Goal: Information Seeking & Learning: Learn about a topic

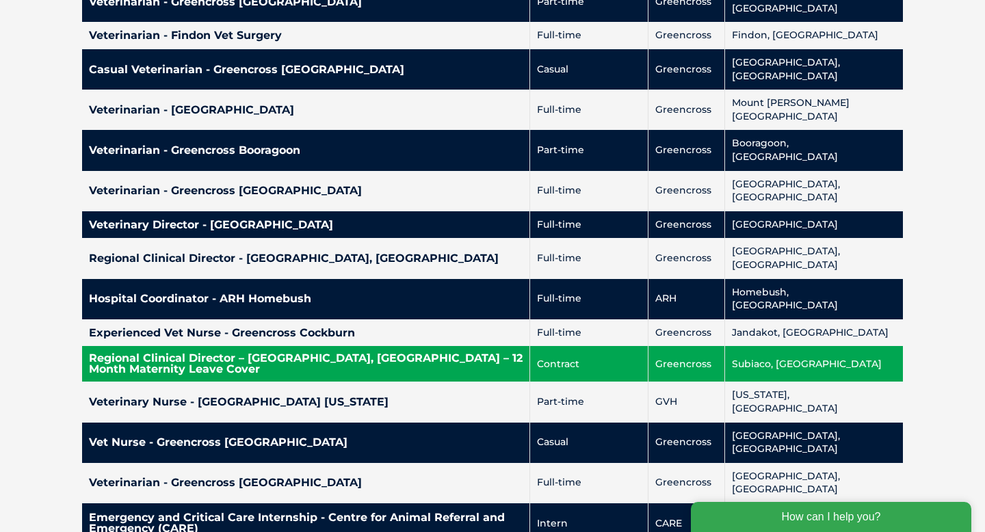
scroll to position [3356, 0]
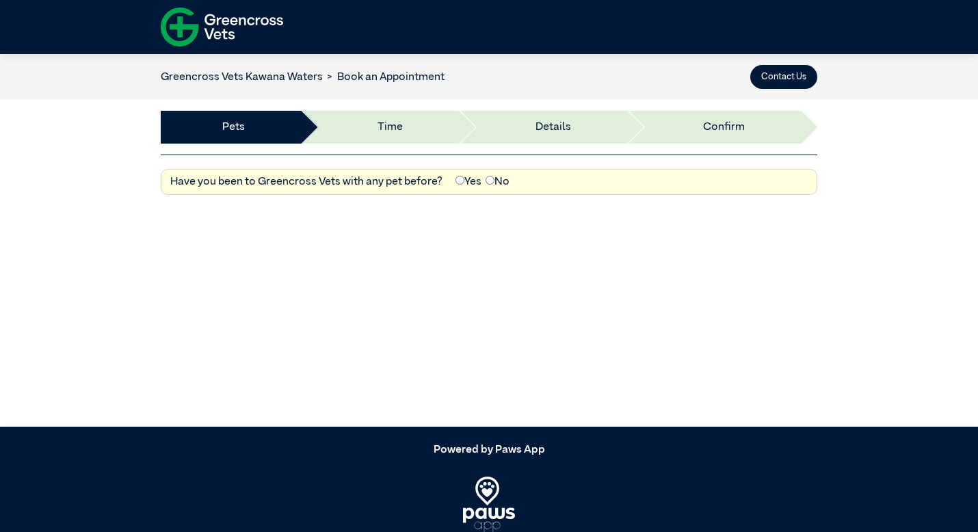
click at [295, 72] on link "Greencross Vets Kawana Waters" at bounding box center [242, 77] width 162 height 11
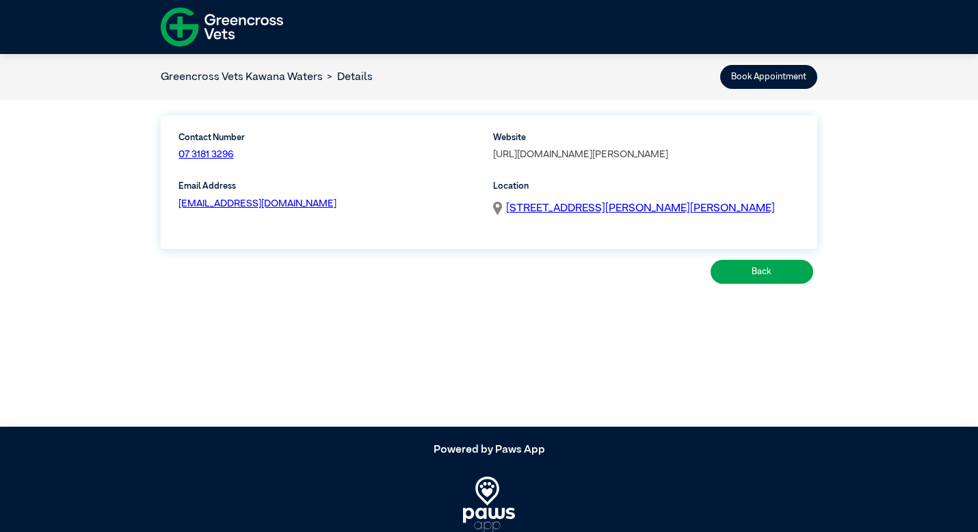
click at [646, 152] on link "[URL][DOMAIN_NAME][PERSON_NAME]" at bounding box center [580, 155] width 175 height 10
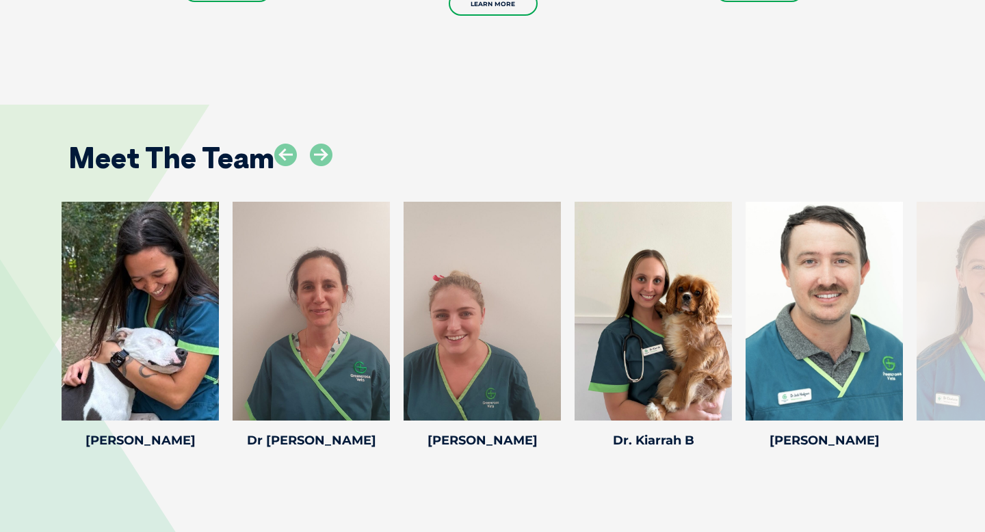
scroll to position [1984, 0]
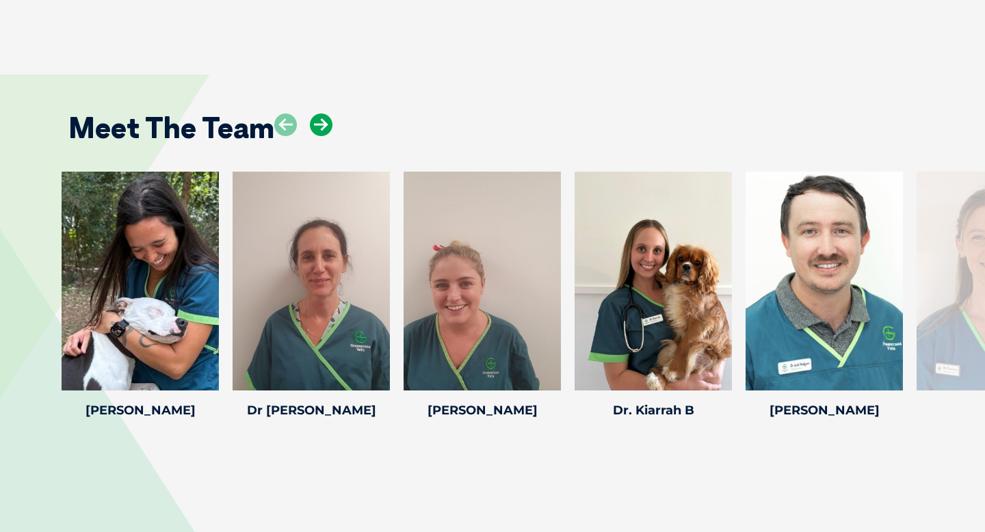
click at [319, 114] on icon at bounding box center [321, 125] width 23 height 23
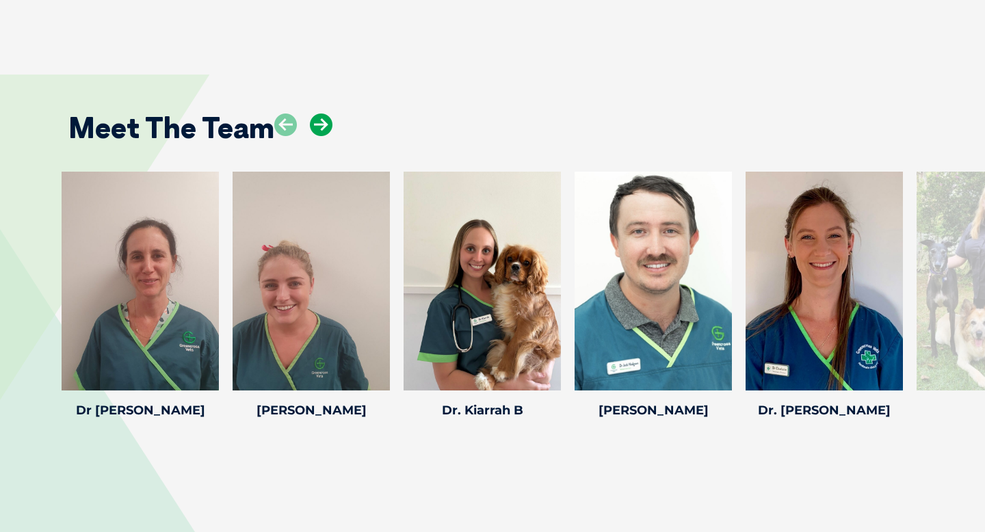
click at [319, 114] on icon at bounding box center [321, 125] width 23 height 23
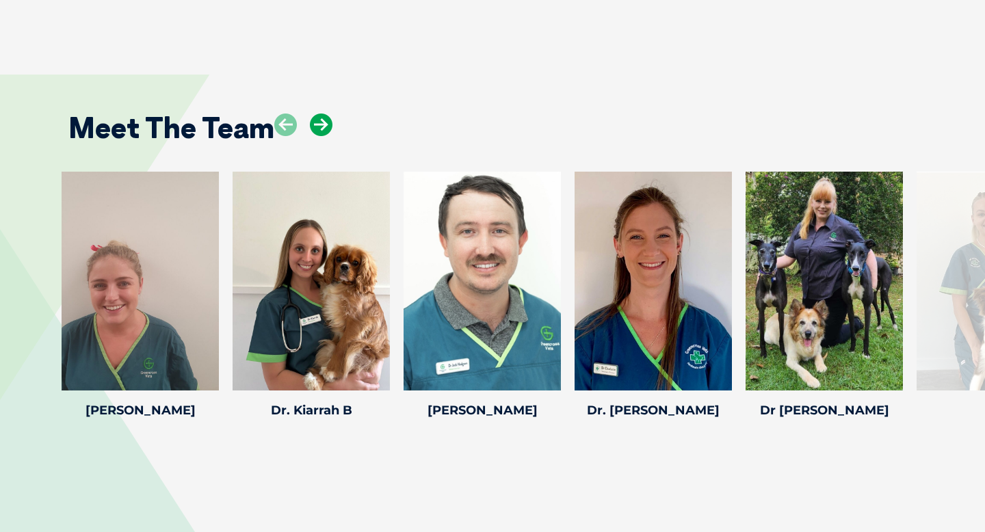
click at [319, 114] on icon at bounding box center [321, 125] width 23 height 23
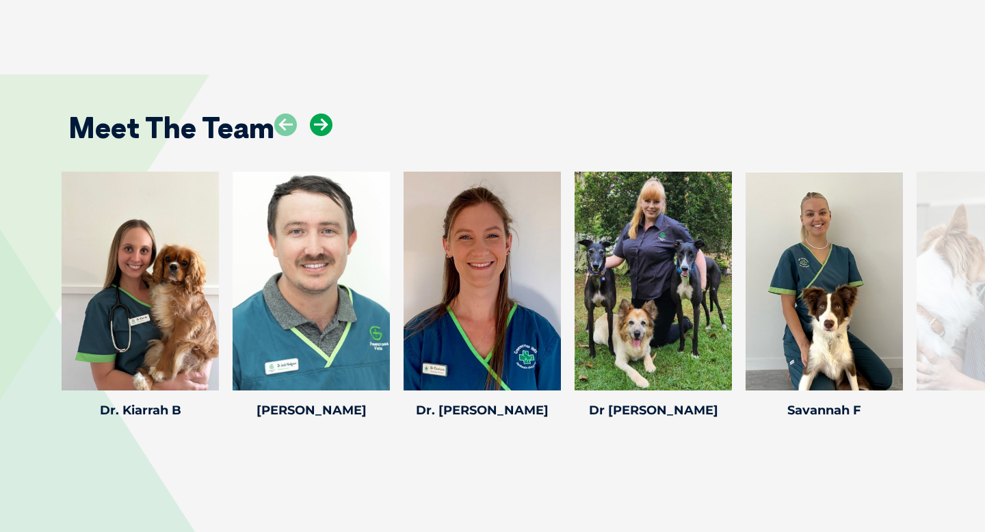
click at [319, 114] on icon at bounding box center [321, 125] width 23 height 23
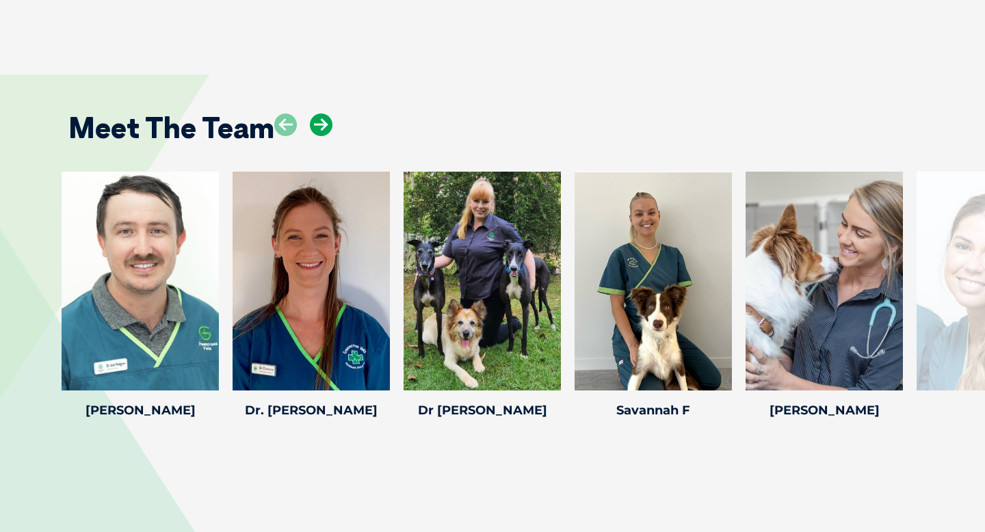
click at [319, 114] on icon at bounding box center [321, 125] width 23 height 23
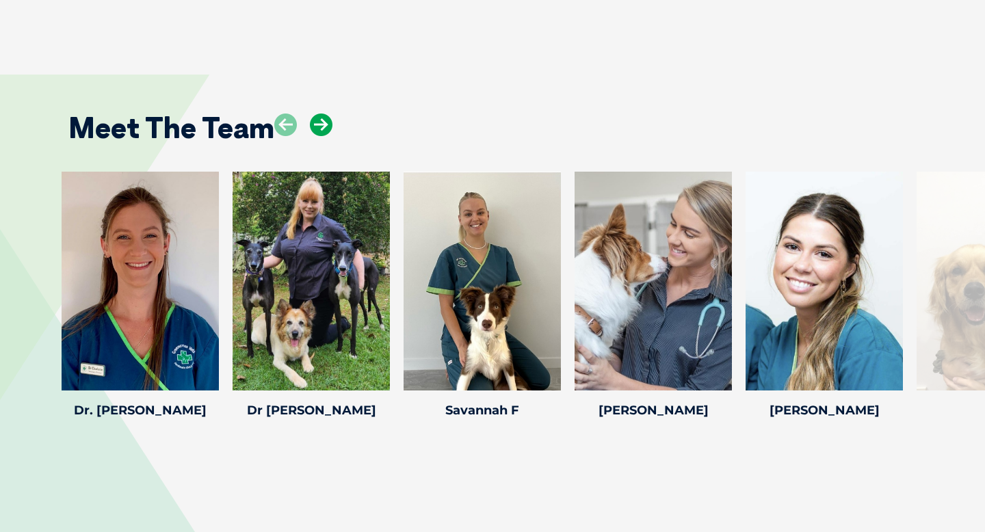
click at [319, 114] on icon at bounding box center [321, 125] width 23 height 23
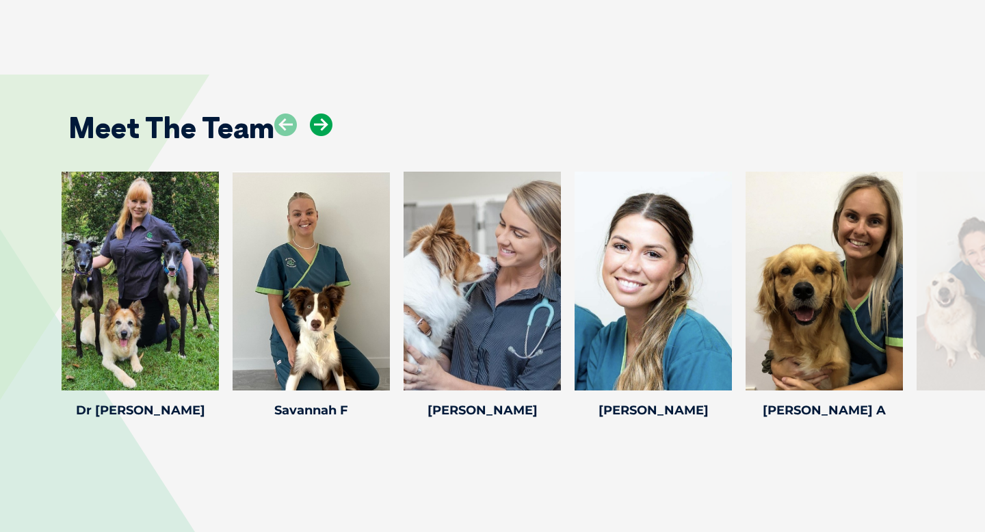
click at [319, 114] on icon at bounding box center [321, 125] width 23 height 23
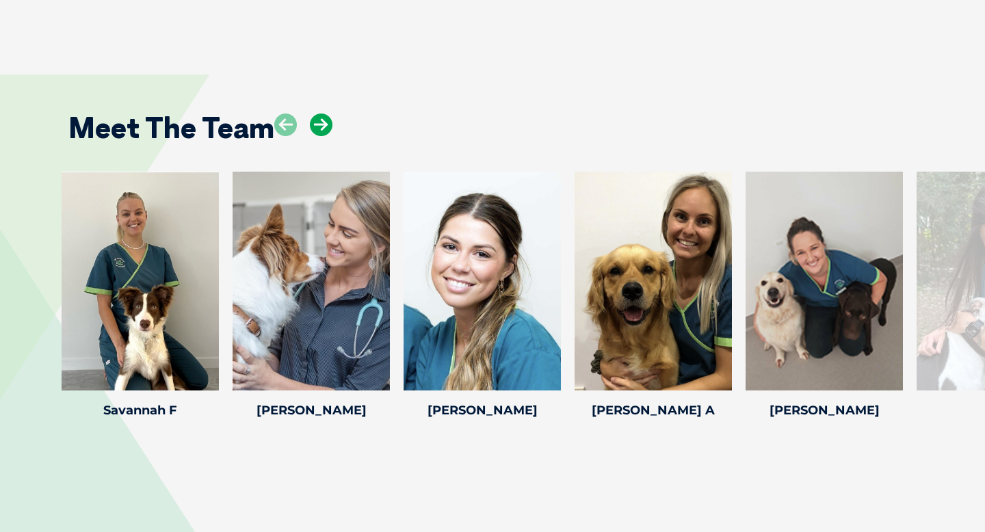
click at [319, 114] on icon at bounding box center [321, 125] width 23 height 23
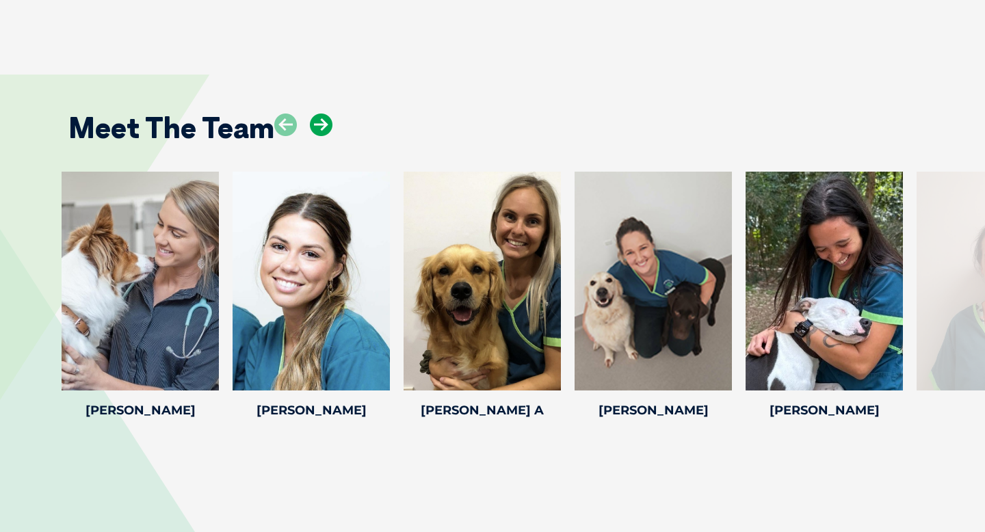
click at [319, 114] on icon at bounding box center [321, 125] width 23 height 23
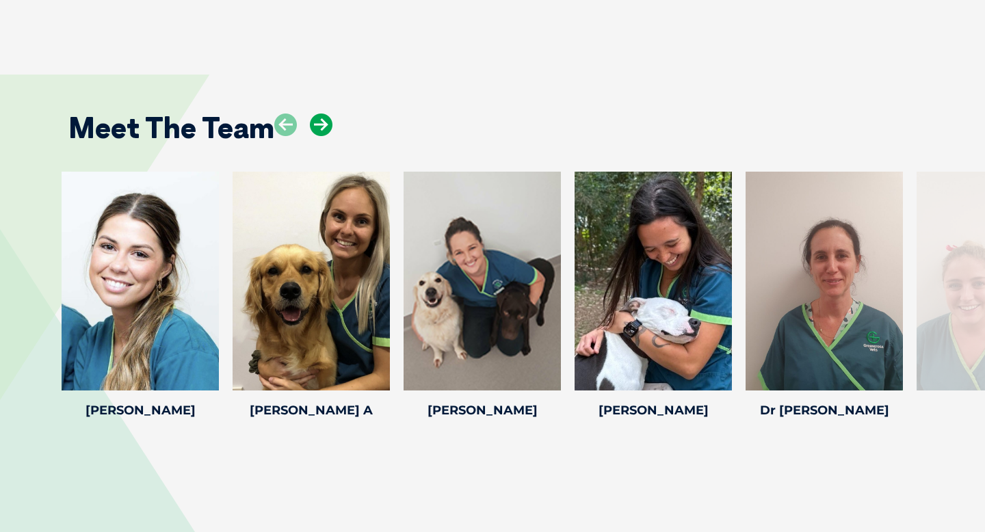
click at [319, 114] on icon at bounding box center [321, 125] width 23 height 23
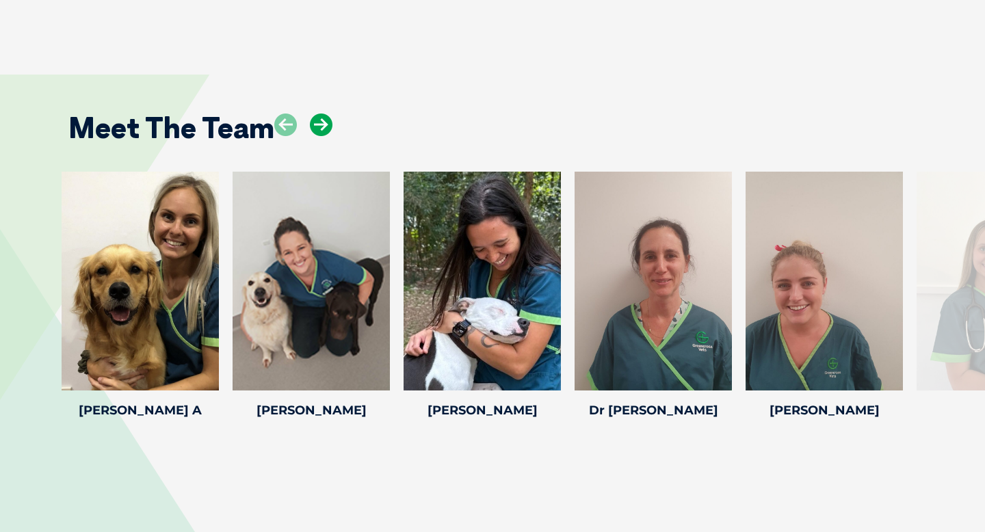
click at [319, 114] on icon at bounding box center [321, 125] width 23 height 23
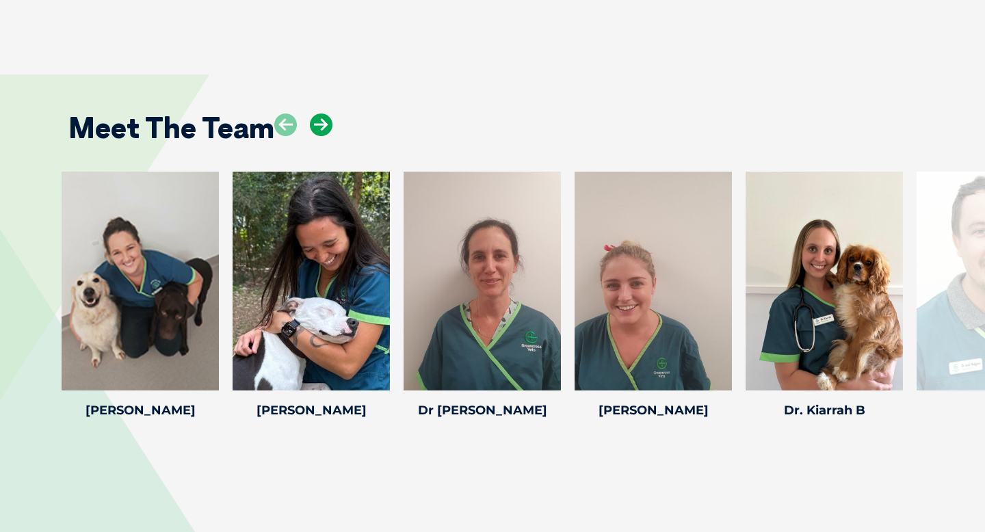
click at [319, 114] on icon at bounding box center [321, 125] width 23 height 23
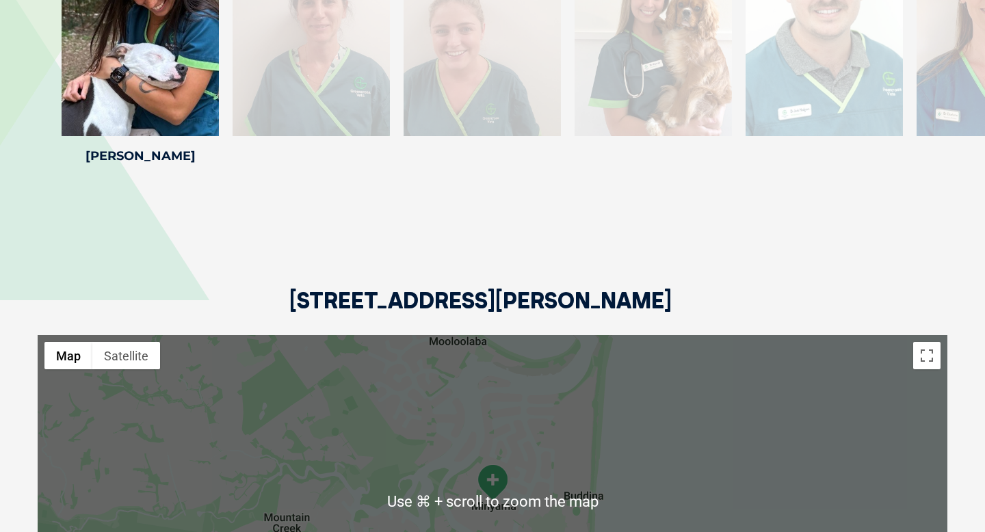
scroll to position [2200, 0]
